Goal: Navigation & Orientation: Find specific page/section

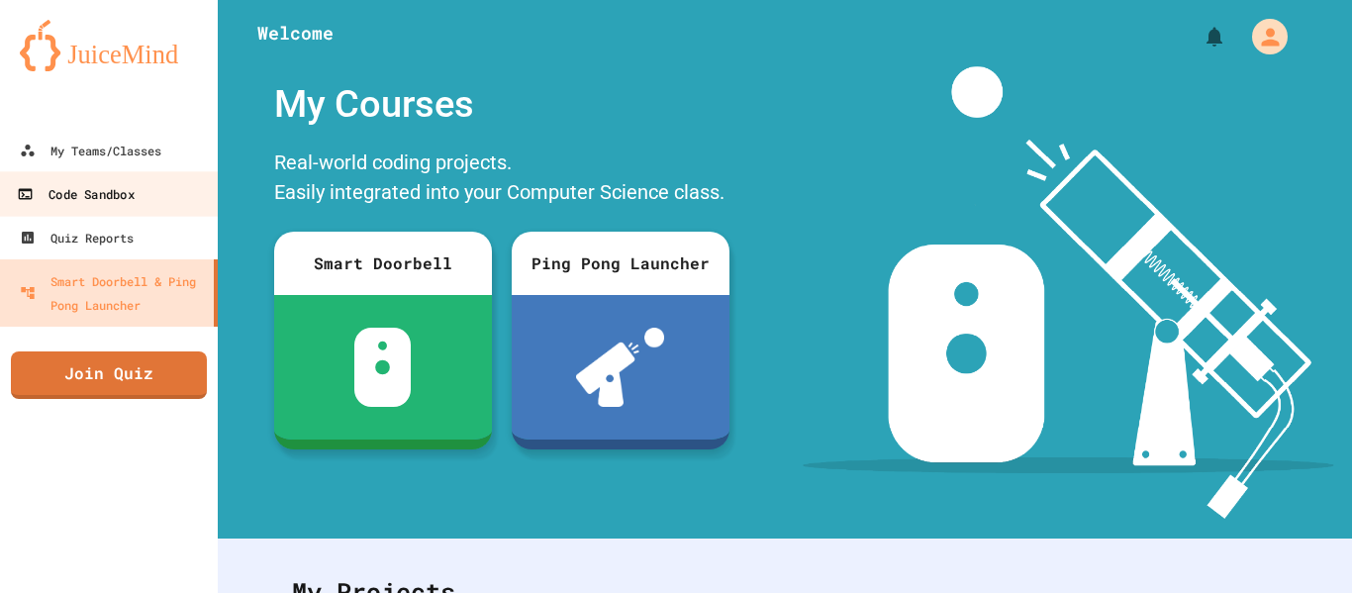
click at [106, 192] on div "Code Sandbox" at bounding box center [75, 194] width 117 height 25
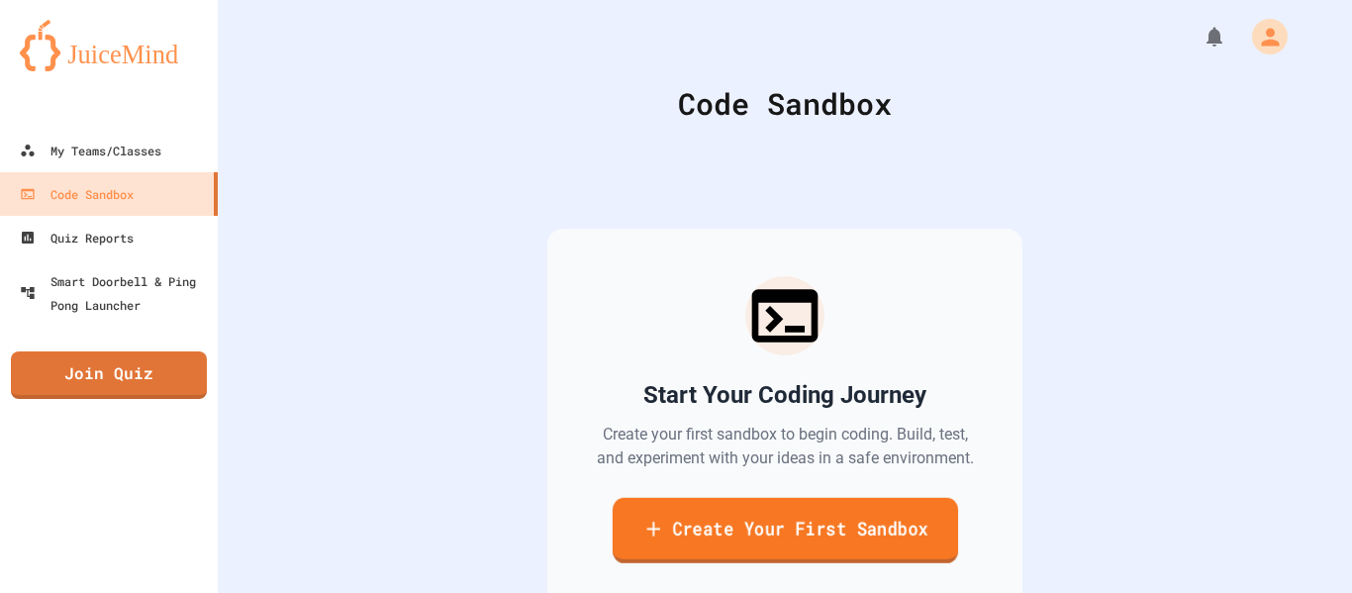
click at [743, 508] on link "Create Your First Sandbox" at bounding box center [785, 530] width 346 height 65
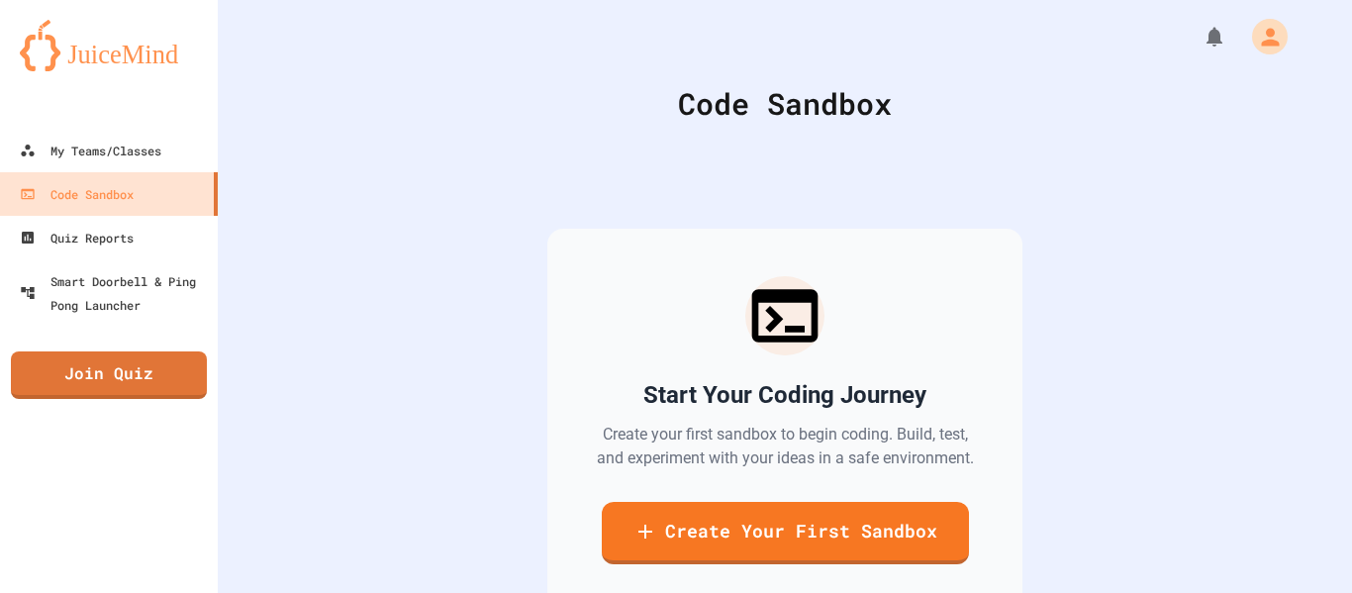
type input "*"
type input "**********"
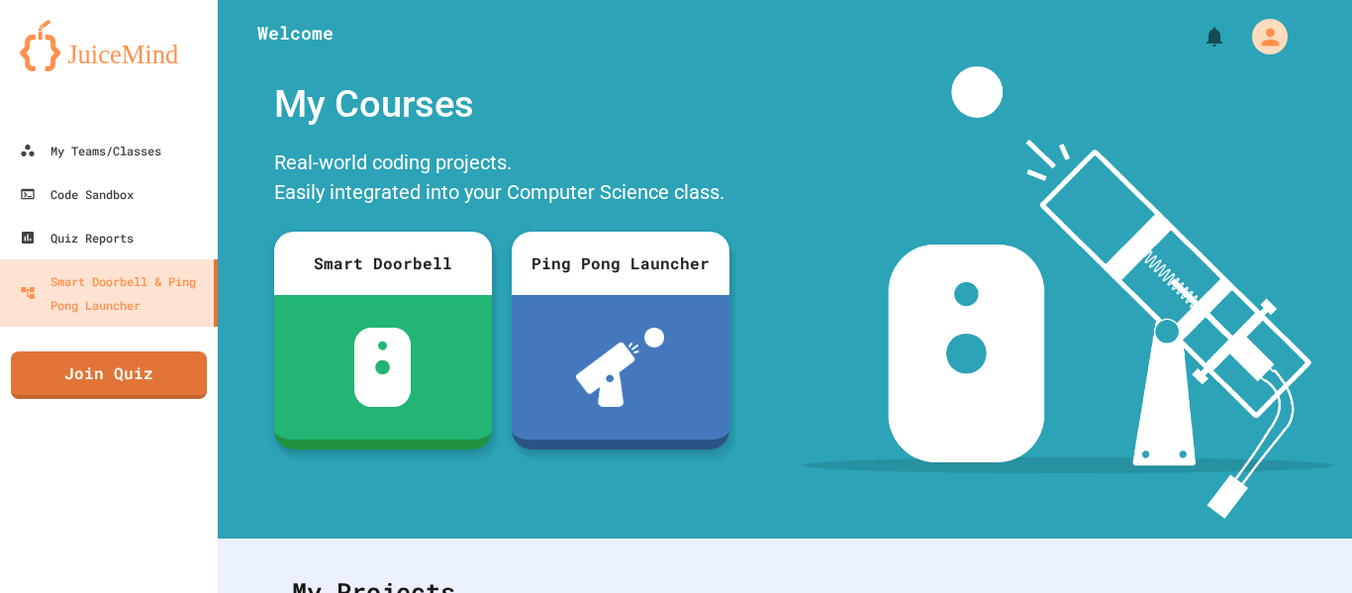
click at [26, 125] on div at bounding box center [109, 109] width 218 height 40
click at [39, 134] on link "My Teams/Classes" at bounding box center [109, 150] width 225 height 45
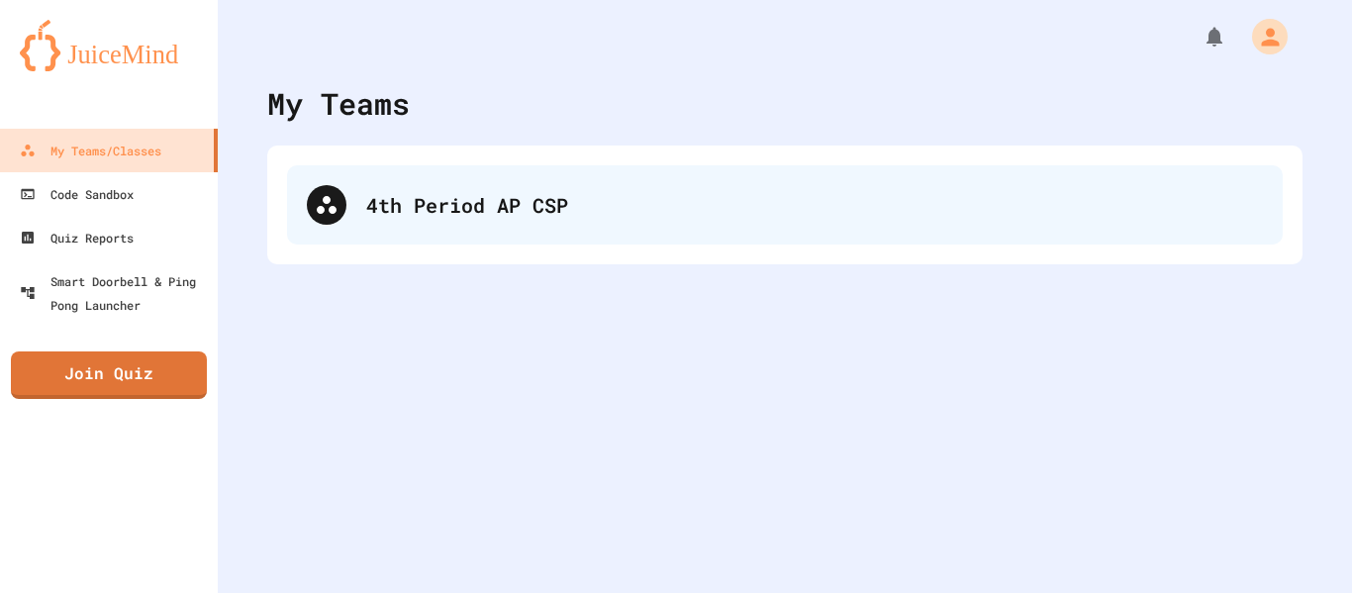
click at [442, 210] on div "4th Period AP CSP" at bounding box center [814, 205] width 897 height 30
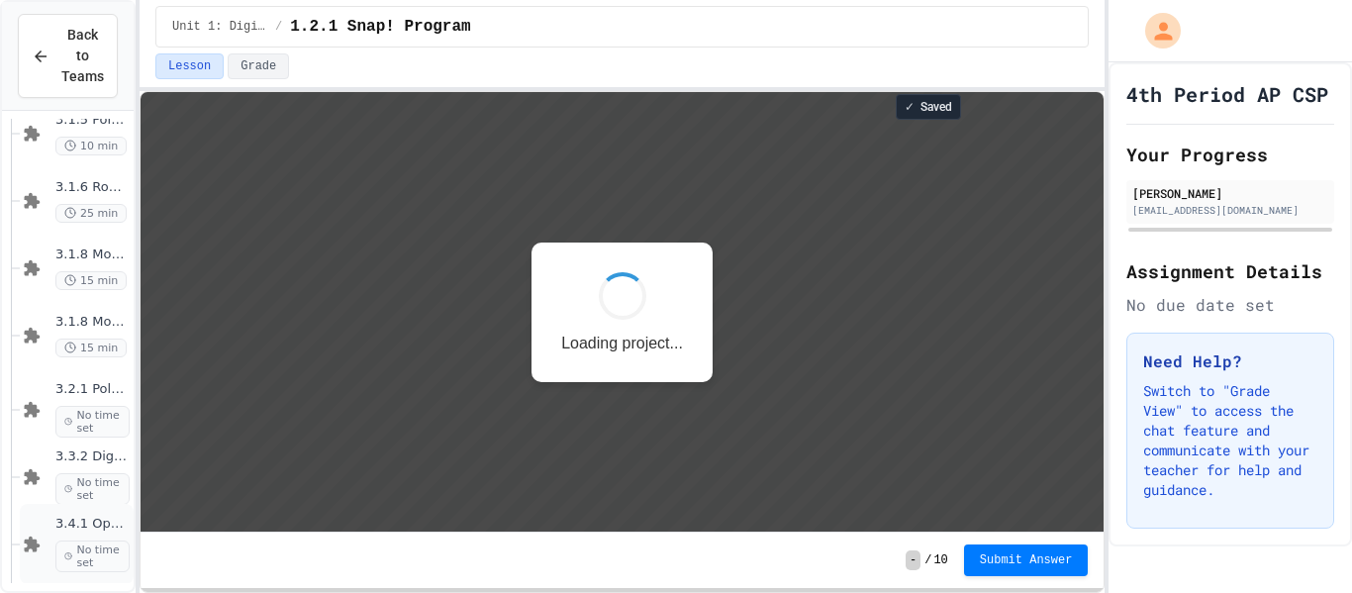
click at [95, 541] on span "No time set" at bounding box center [92, 557] width 74 height 32
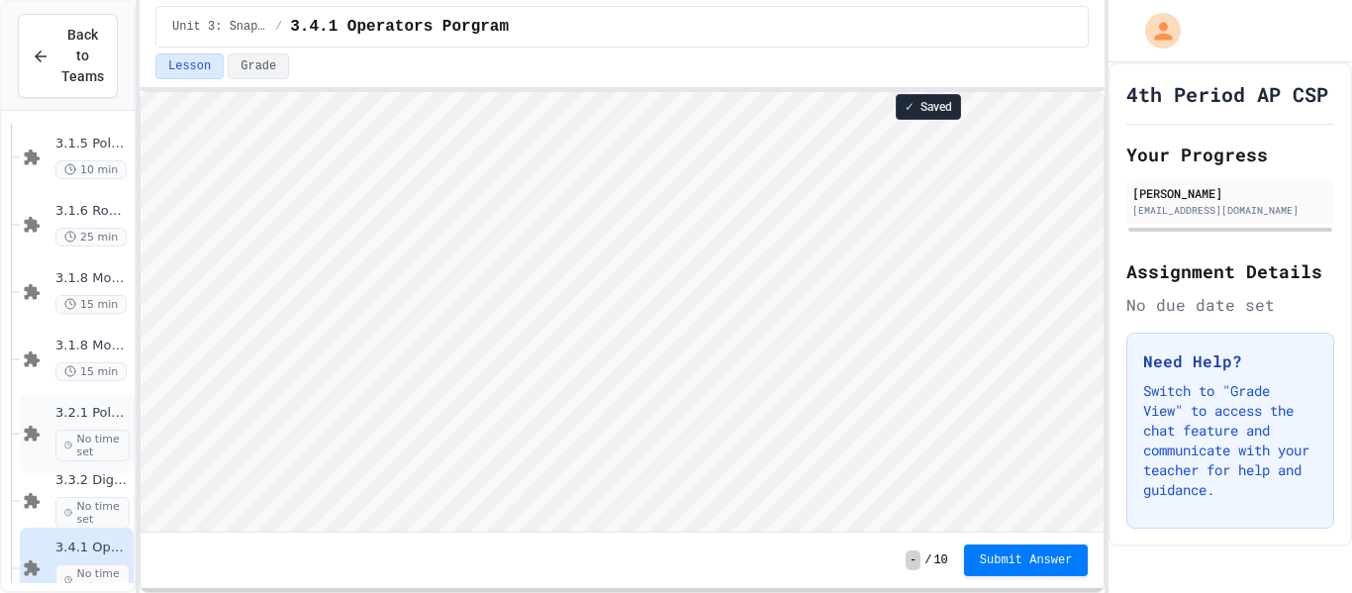
scroll to position [436, 0]
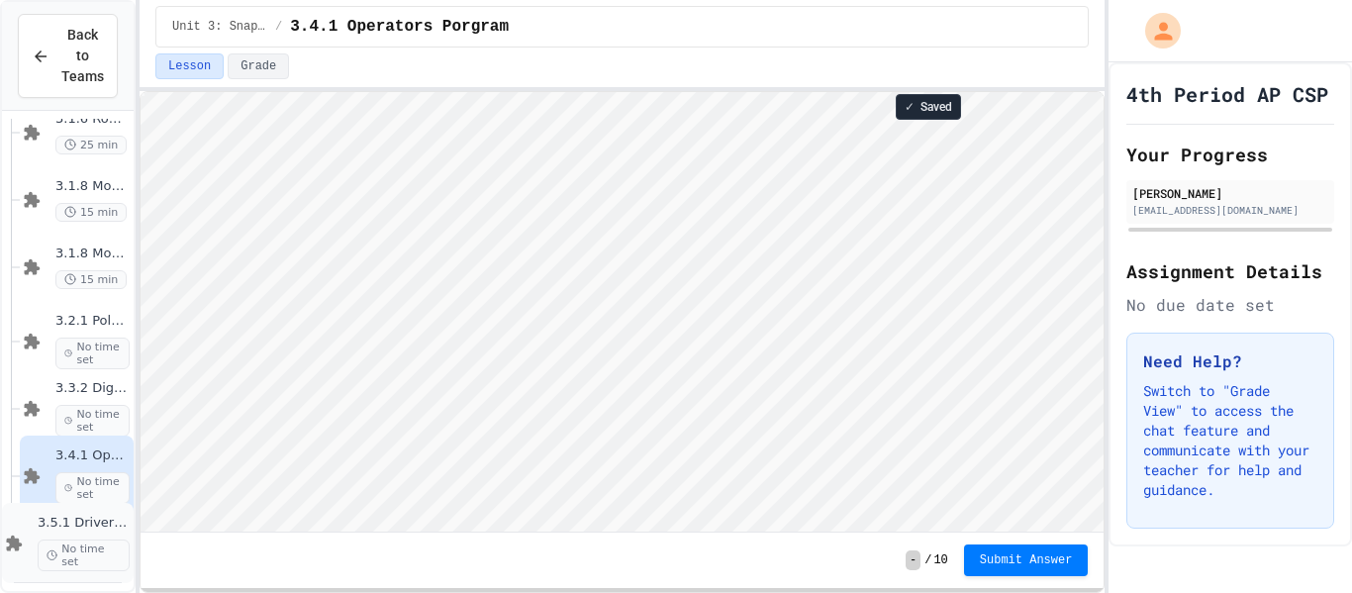
click at [81, 541] on span "No time set" at bounding box center [84, 556] width 92 height 32
